Goal: Find specific page/section: Find specific page/section

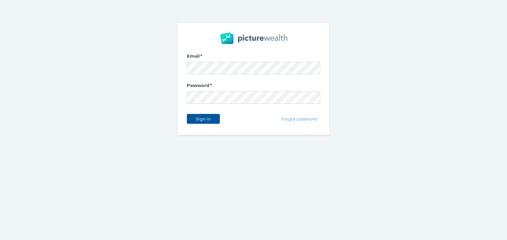
click at [205, 120] on span "Sign in" at bounding box center [203, 118] width 21 height 5
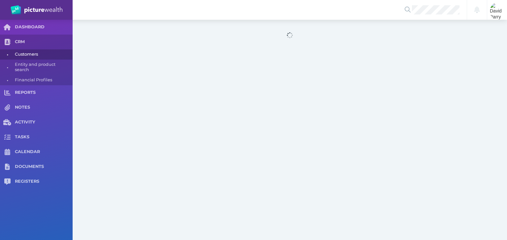
select select "25"
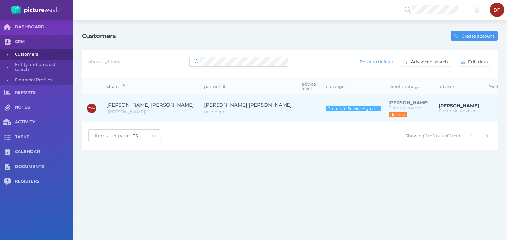
click at [204, 102] on span "[PERSON_NAME] [PERSON_NAME]" at bounding box center [248, 105] width 88 height 6
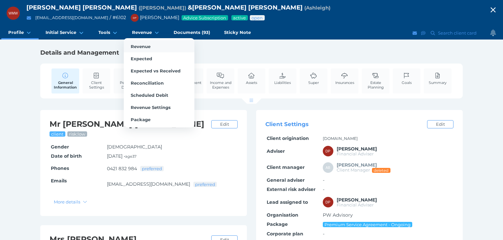
click at [143, 47] on span "Revenue" at bounding box center [141, 46] width 20 height 5
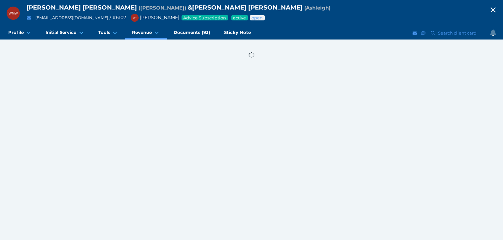
select select "25"
